Goal: Check status

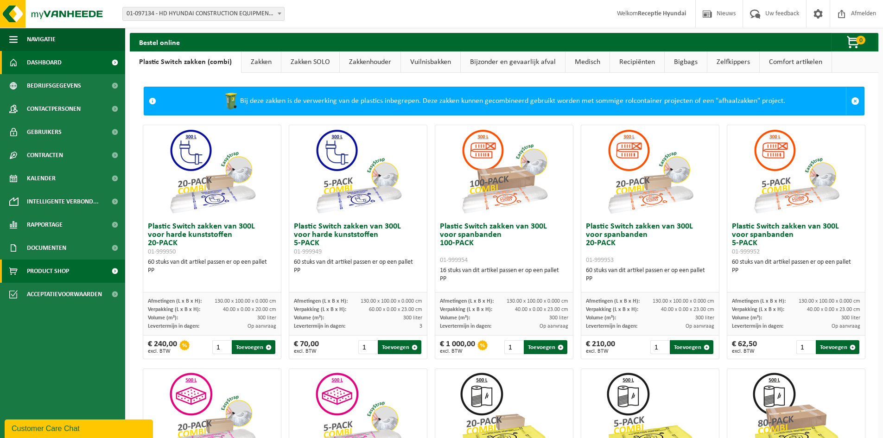
click at [79, 71] on link "Dashboard" at bounding box center [62, 62] width 125 height 23
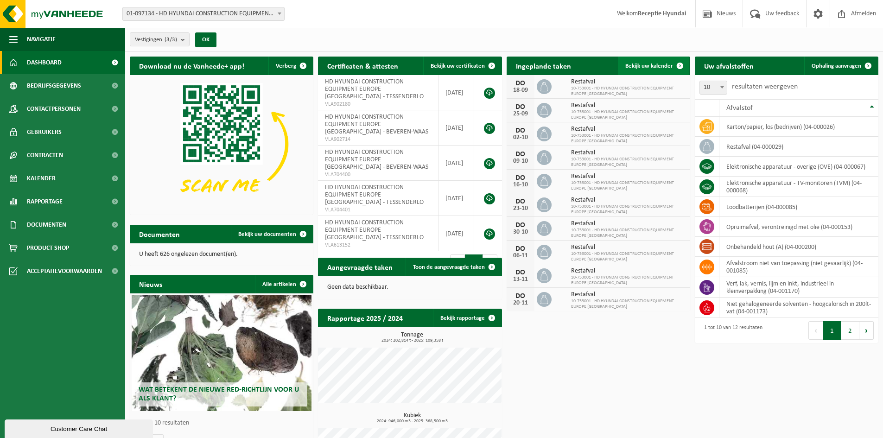
click at [665, 69] on link "Bekijk uw kalender" at bounding box center [653, 66] width 71 height 19
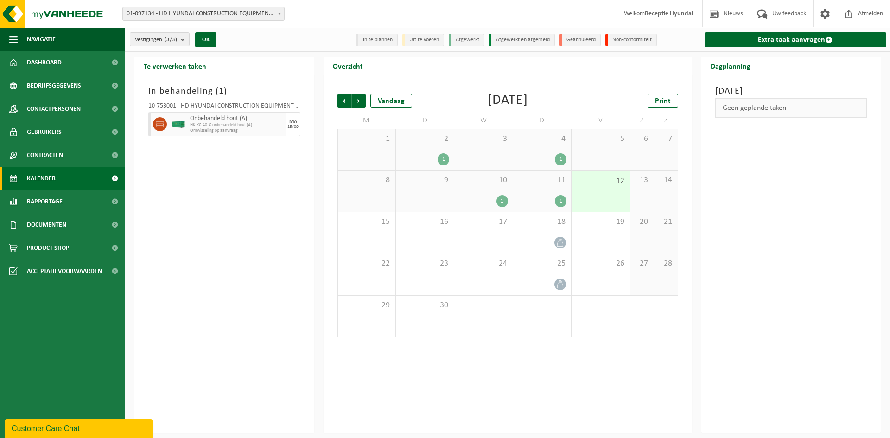
click at [224, 229] on div "In behandeling ( 1 ) 10-753001 - HD HYUNDAI CONSTRUCTION EQUIPMENT EUROPE NV - …" at bounding box center [224, 254] width 180 height 358
click at [245, 126] on span "HK-XC-40-G onbehandeld hout (A)" at bounding box center [237, 125] width 94 height 6
